Goal: Find specific page/section: Find specific page/section

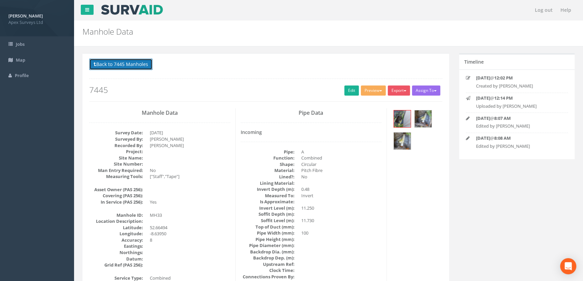
click at [140, 64] on button "Back to 7445 Manholes" at bounding box center [120, 64] width 63 height 11
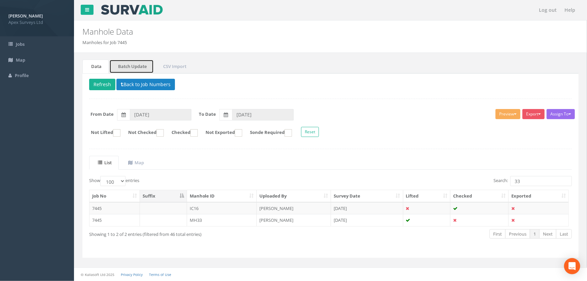
click at [140, 64] on link "Batch Update" at bounding box center [131, 67] width 44 height 14
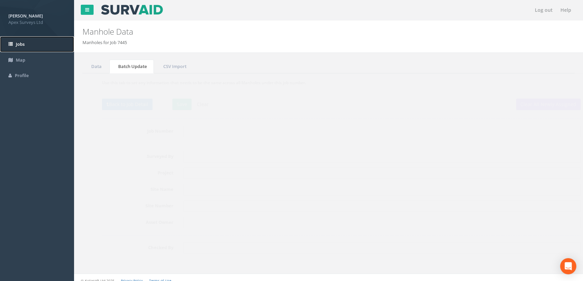
click at [24, 42] on span "Jobs" at bounding box center [20, 44] width 9 height 6
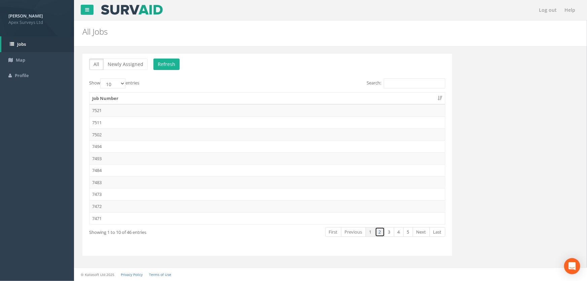
click at [378, 230] on link "2" at bounding box center [380, 232] width 10 height 10
click at [380, 231] on link "2" at bounding box center [380, 232] width 10 height 10
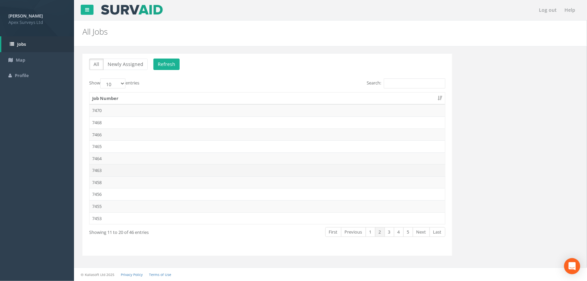
click at [109, 171] on td "7463" at bounding box center [267, 170] width 356 height 12
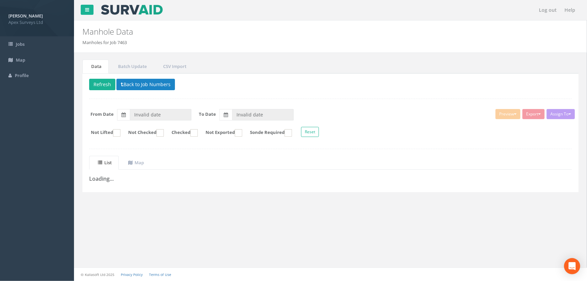
type input "[DATE]"
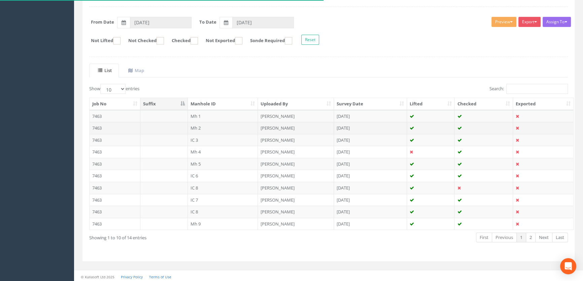
scroll to position [93, 0]
click at [193, 129] on td "Mh 2" at bounding box center [223, 127] width 70 height 12
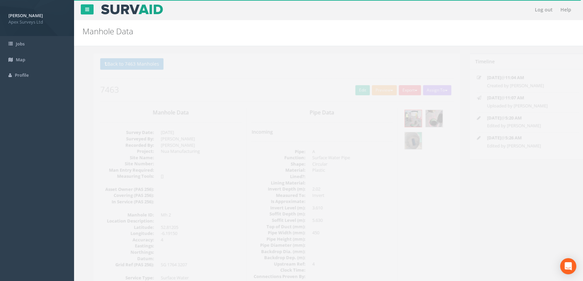
scroll to position [0, 0]
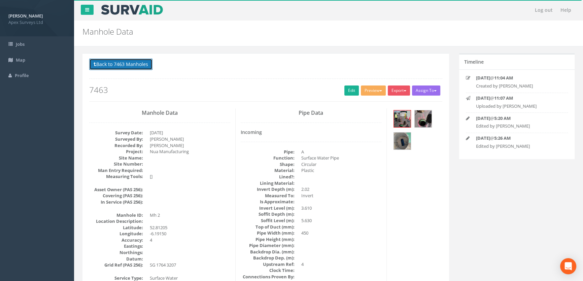
click at [126, 64] on button "Back to 7463 Manholes" at bounding box center [120, 64] width 63 height 11
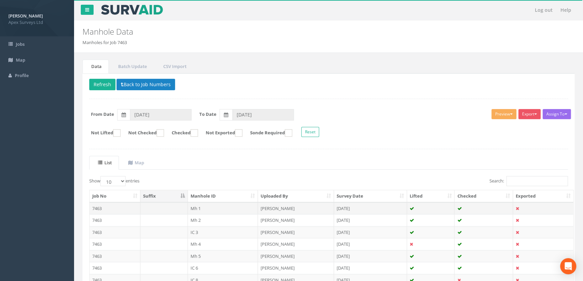
click at [194, 207] on td "Mh 1" at bounding box center [223, 208] width 70 height 12
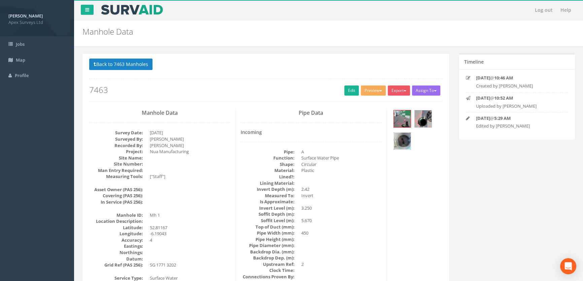
click at [404, 140] on img at bounding box center [402, 141] width 17 height 17
click at [265, 96] on div "Back to 7463 Manholes Back to Map Assign To No Companies Added Export Heathrow …" at bounding box center [265, 80] width 353 height 43
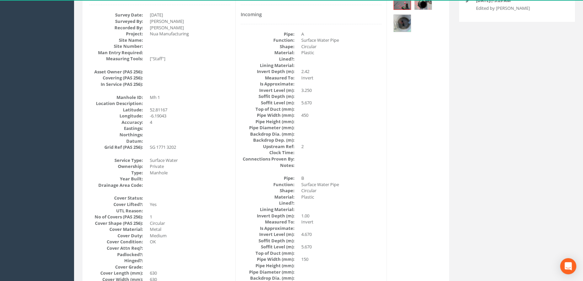
scroll to position [214, 0]
